Goal: Find specific page/section: Find specific page/section

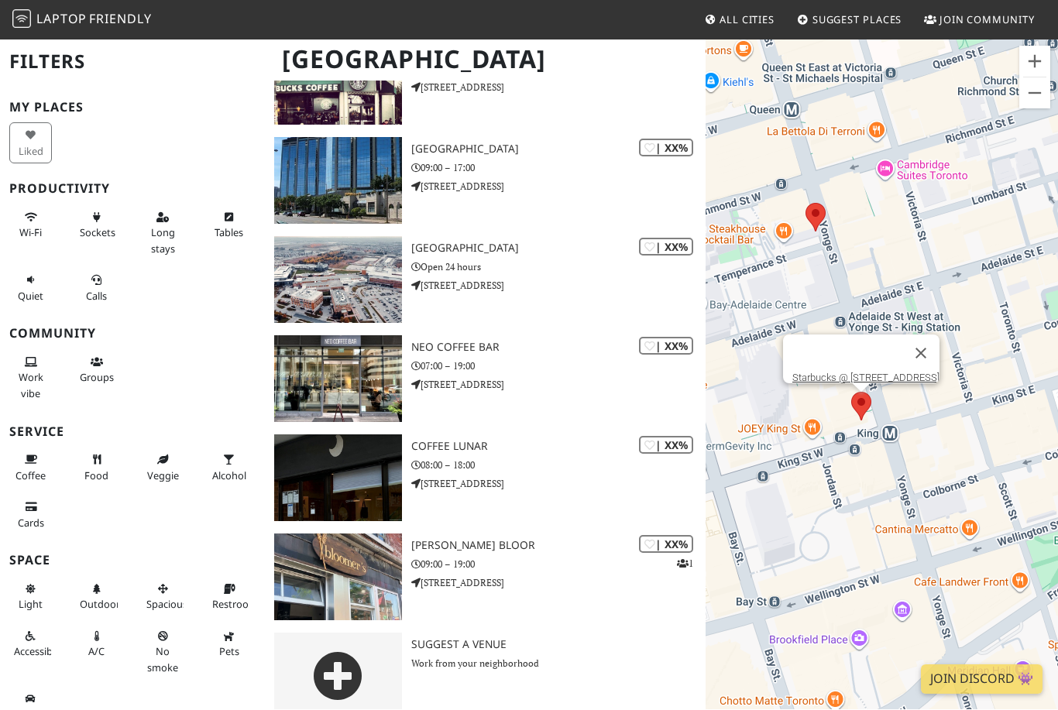
scroll to position [1373, 0]
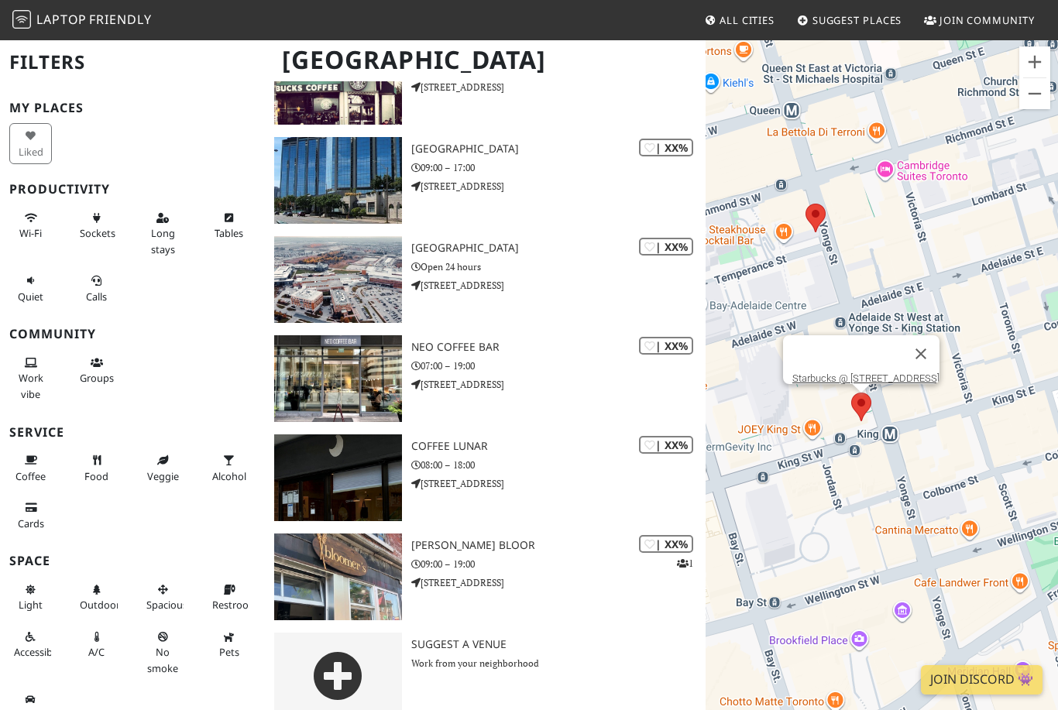
click at [131, 31] on link "Laptop Friendly" at bounding box center [81, 20] width 139 height 27
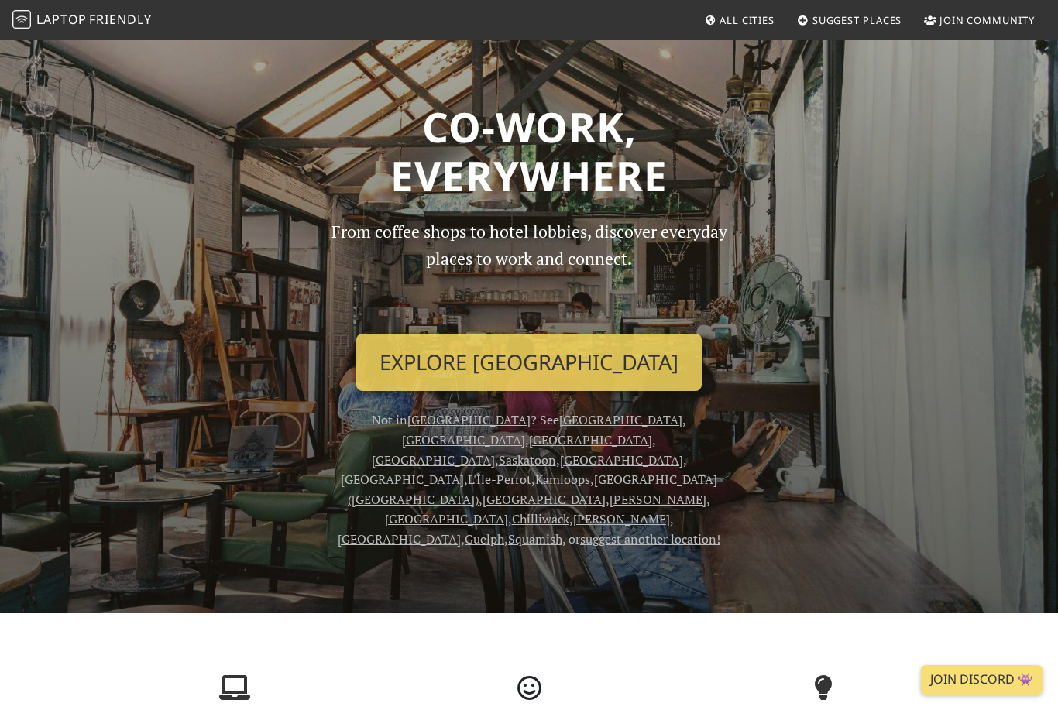
click at [763, 29] on link "All Cities" at bounding box center [739, 20] width 83 height 28
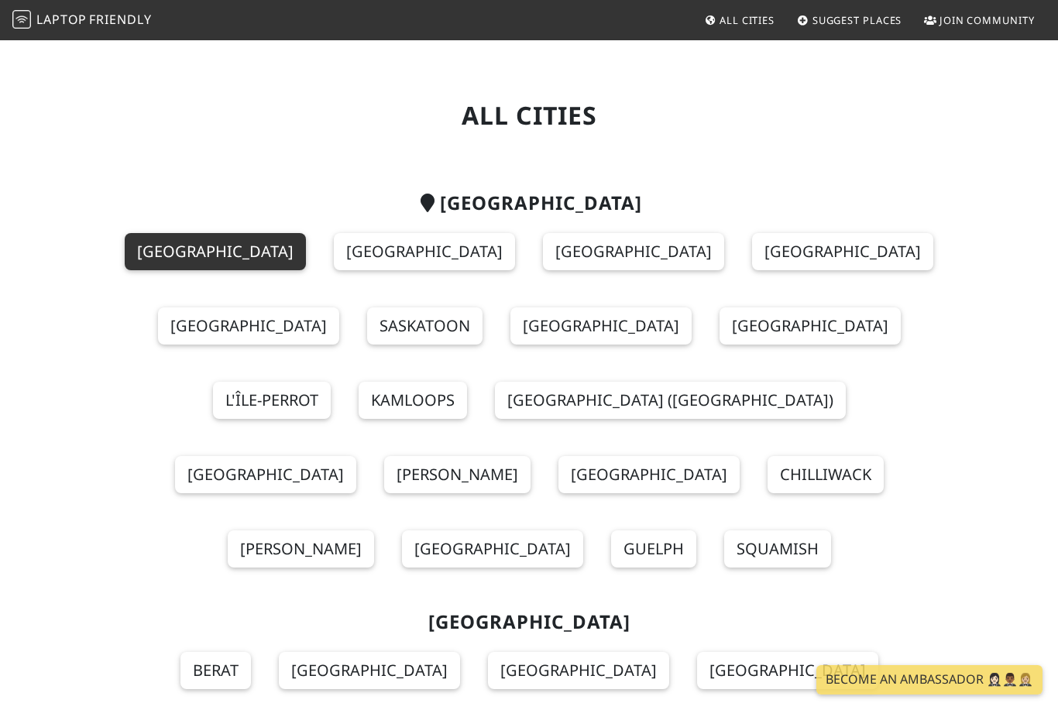
click at [213, 268] on link "[GEOGRAPHIC_DATA]" at bounding box center [215, 251] width 181 height 37
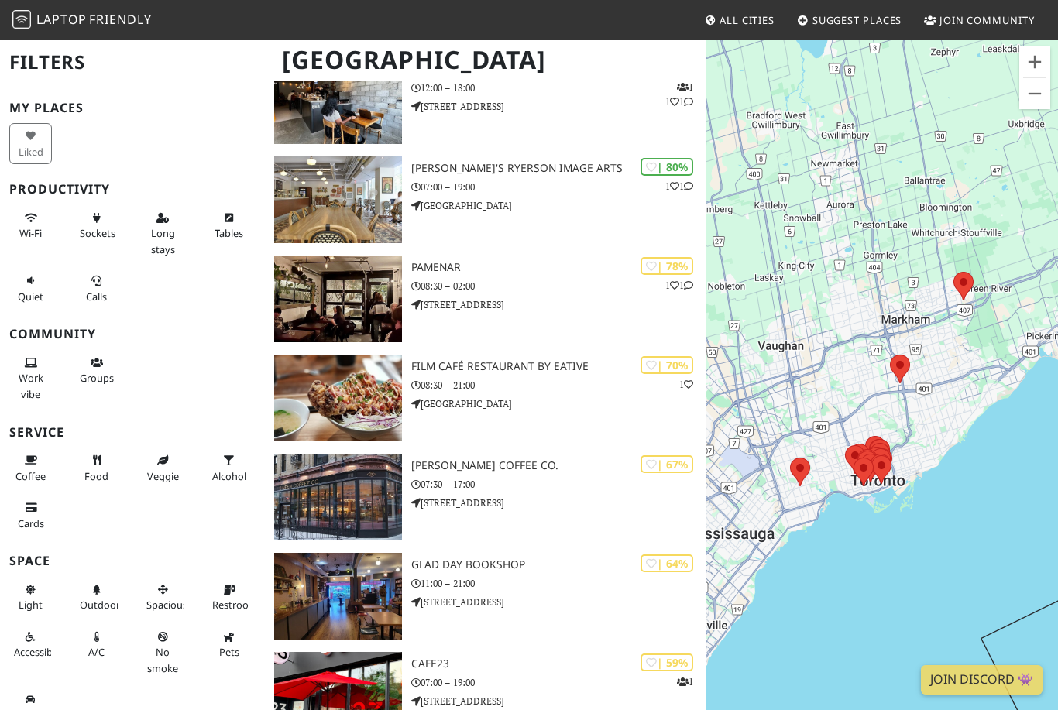
scroll to position [182, 0]
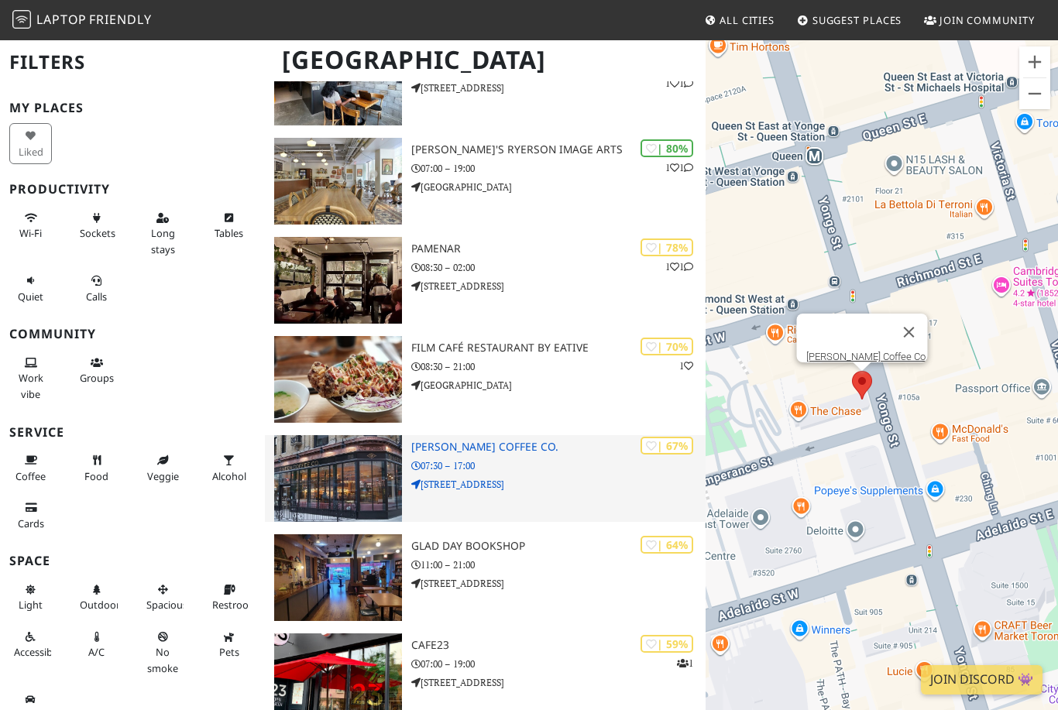
click at [878, 376] on div "To navigate, press the arrow keys. [PERSON_NAME] Coffee Co." at bounding box center [882, 394] width 352 height 710
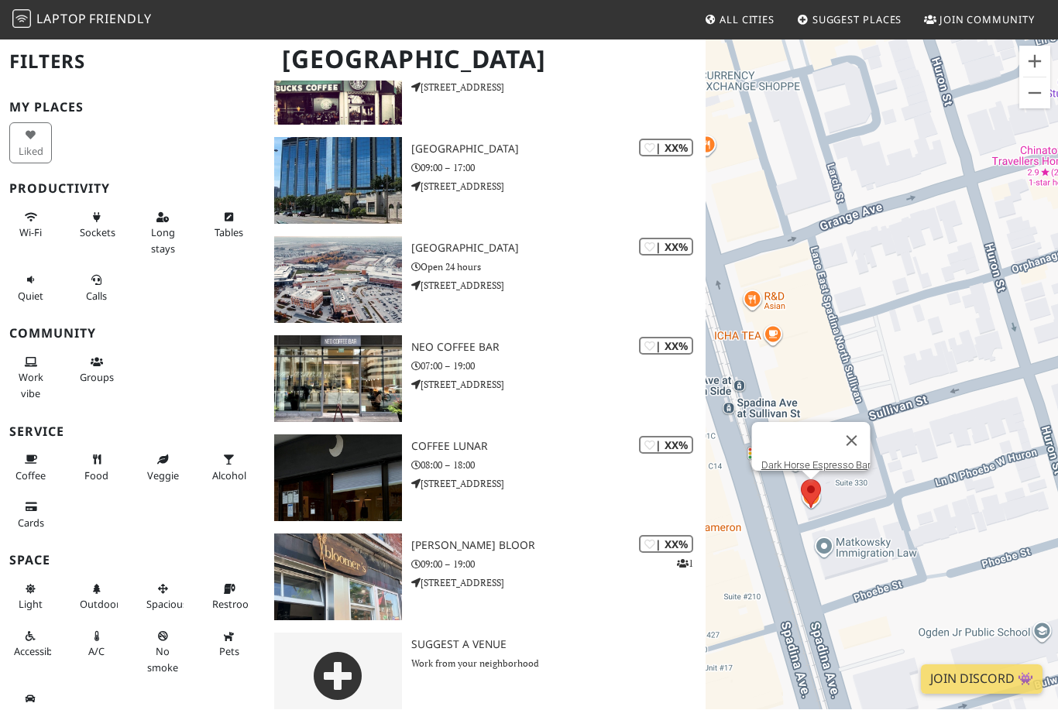
scroll to position [1373, 0]
